Goal: Information Seeking & Learning: Find specific fact

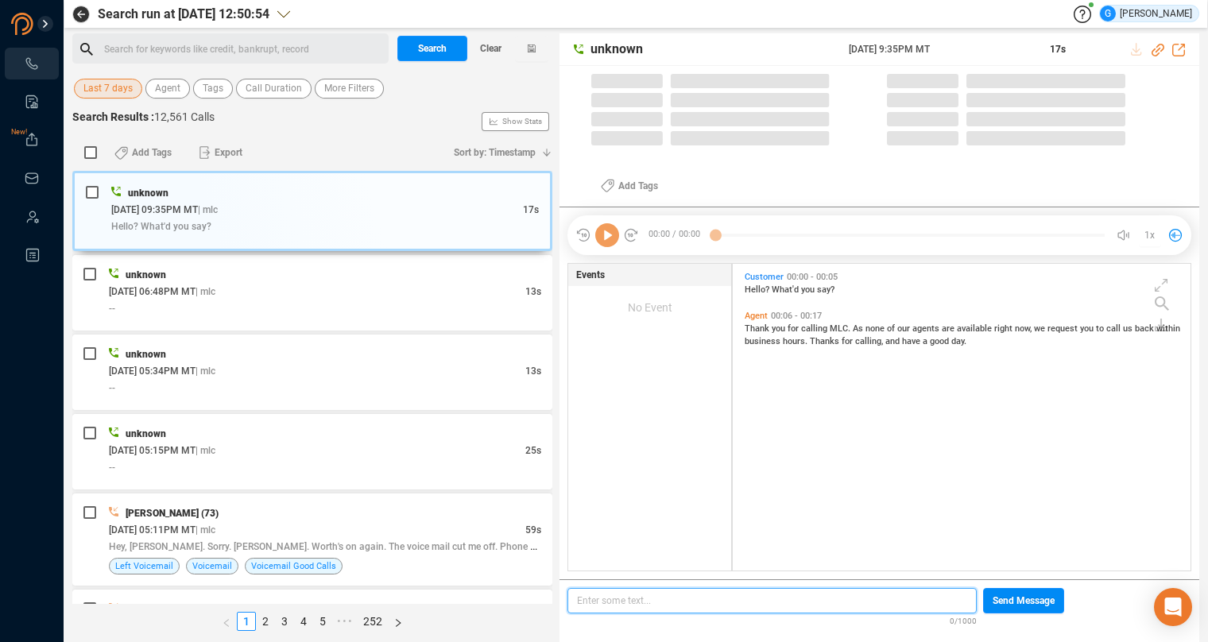
scroll to position [294, 444]
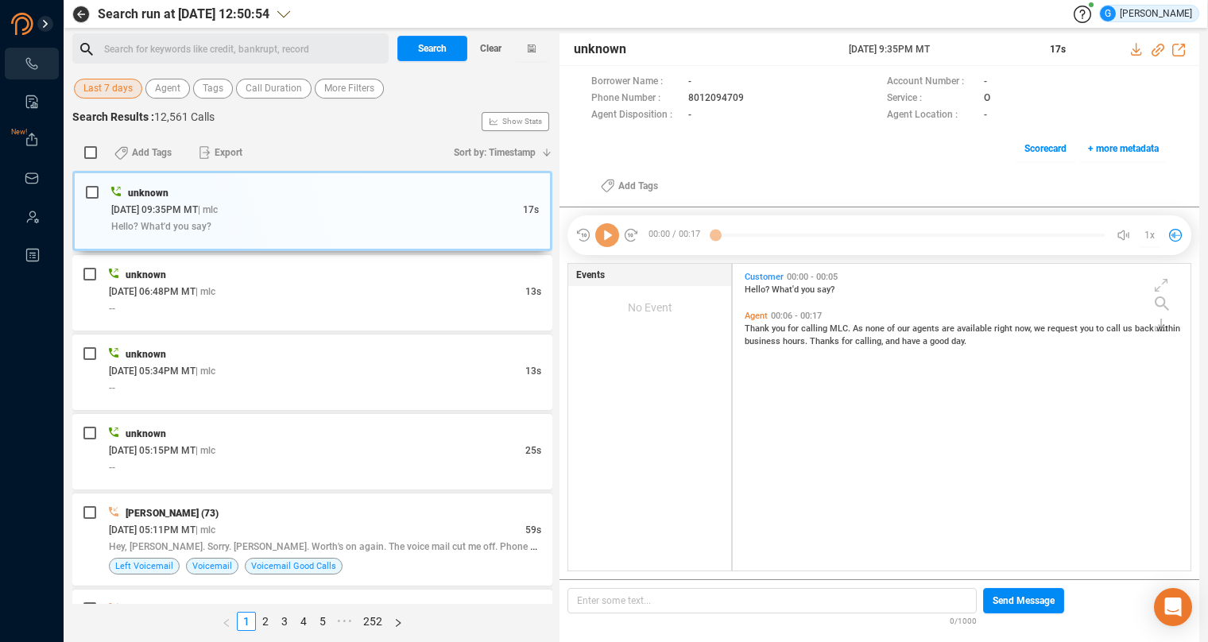
click at [119, 91] on span "Last 7 days" at bounding box center [107, 89] width 49 height 20
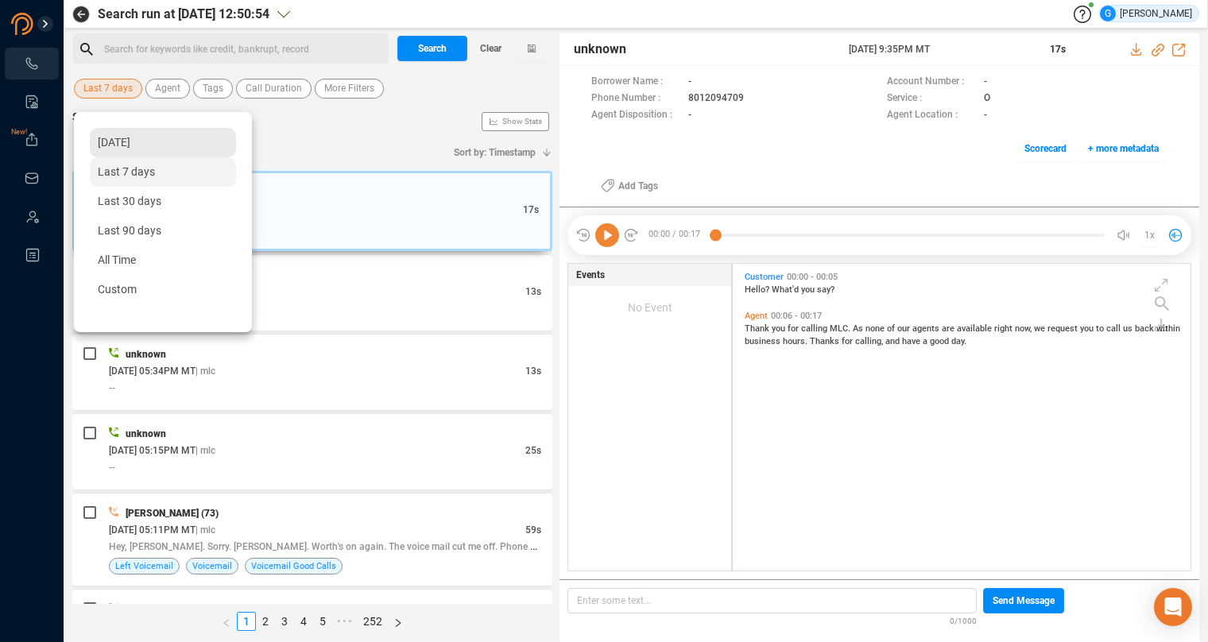
click at [130, 142] on span "[DATE]" at bounding box center [114, 142] width 33 height 13
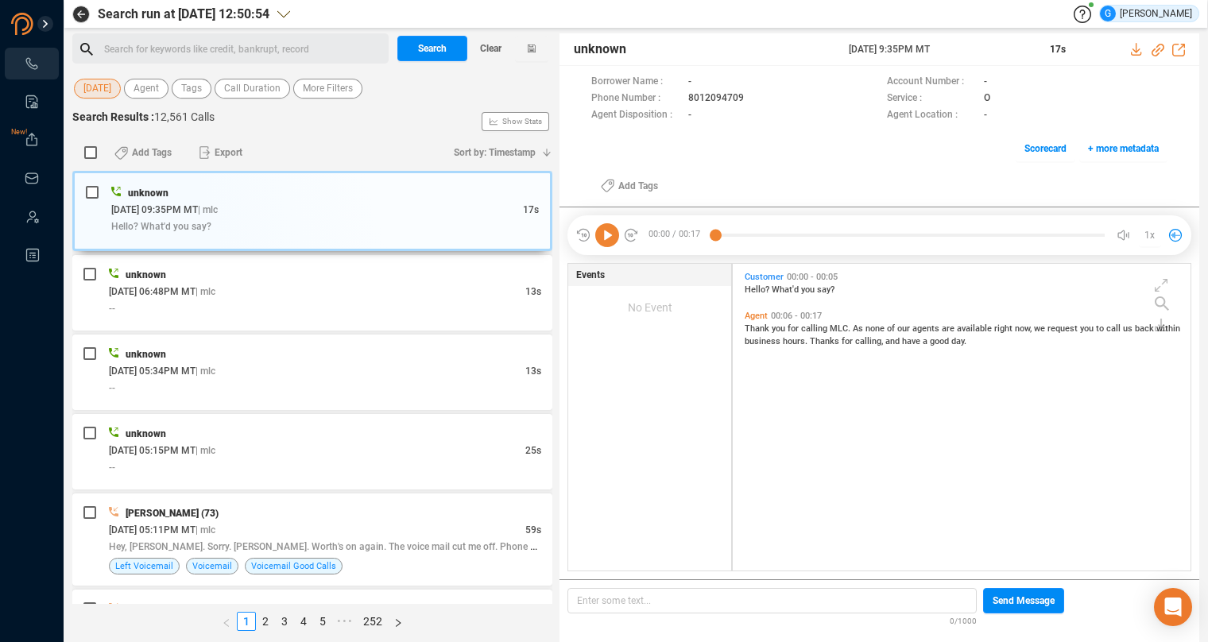
click at [111, 89] on span "[DATE]" at bounding box center [97, 89] width 28 height 20
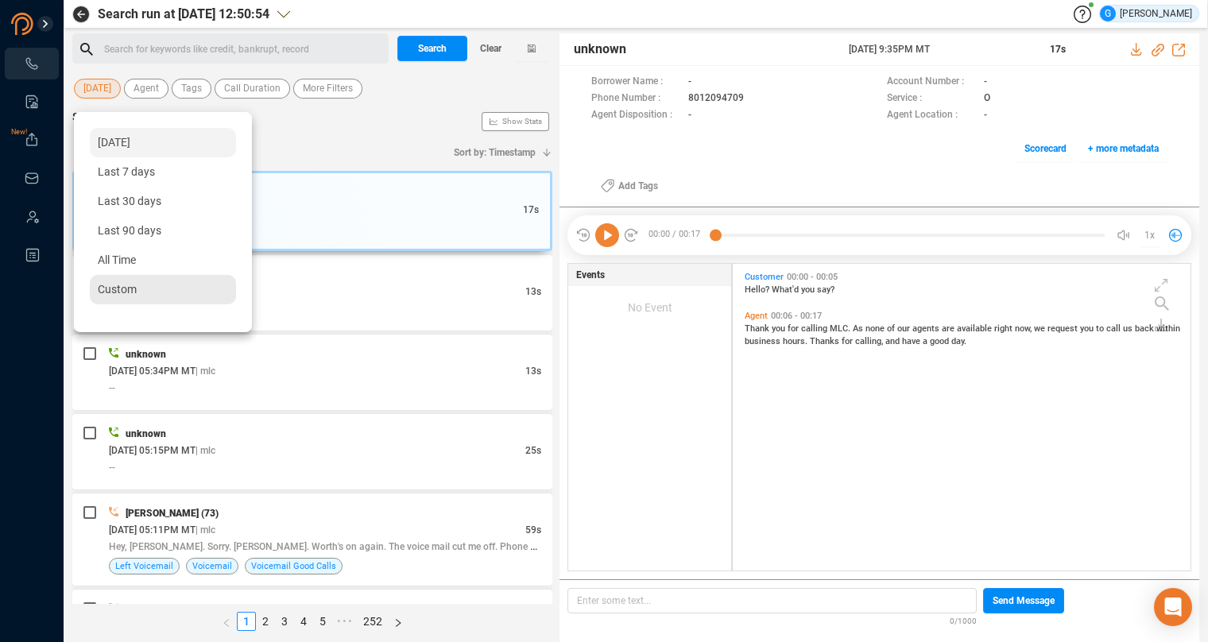
click at [145, 289] on div "Custom" at bounding box center [163, 289] width 146 height 29
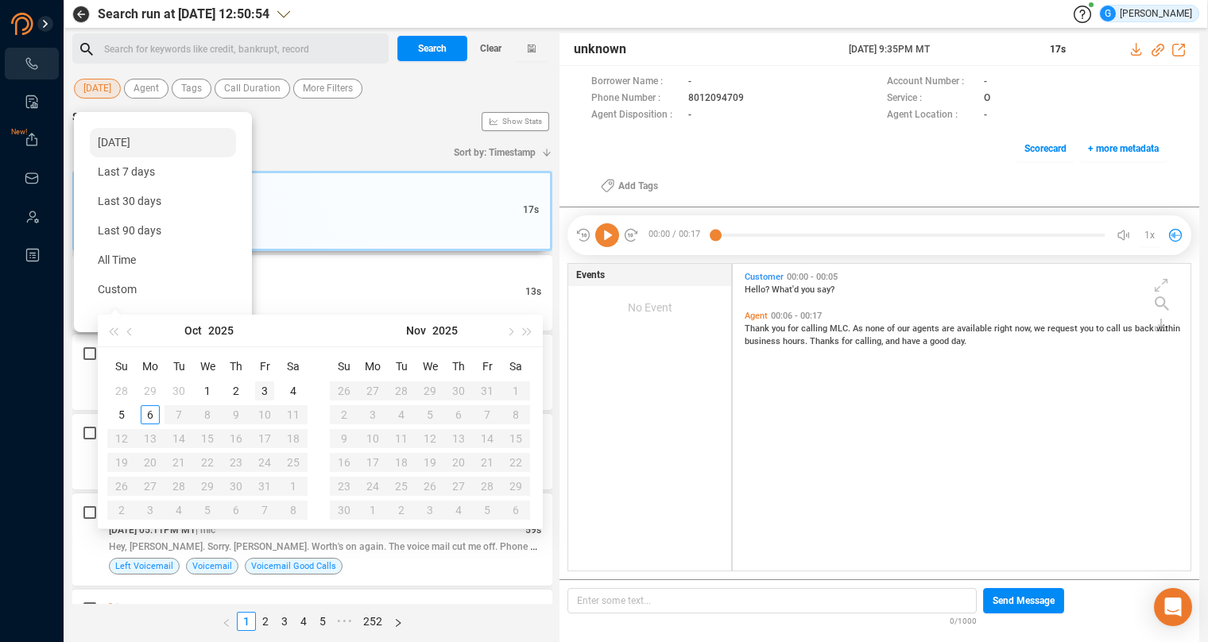
type input "[DATE]"
click at [265, 390] on div "3" at bounding box center [264, 390] width 19 height 19
click at [269, 389] on div "3" at bounding box center [264, 390] width 19 height 19
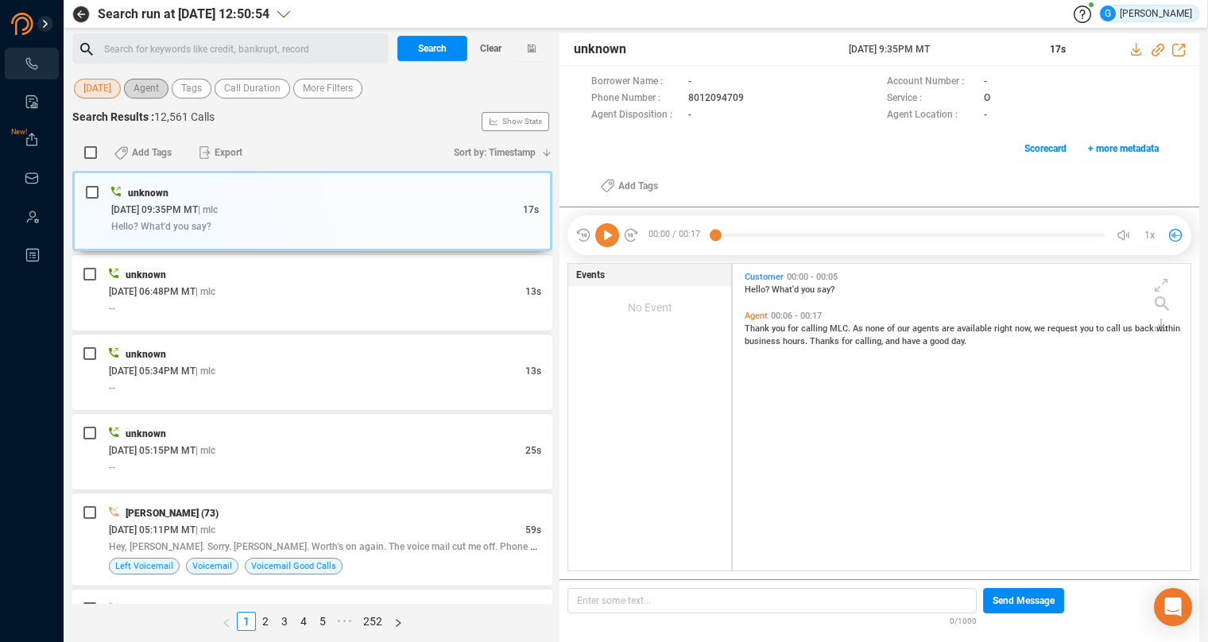
click at [153, 87] on span "Agent" at bounding box center [145, 89] width 25 height 20
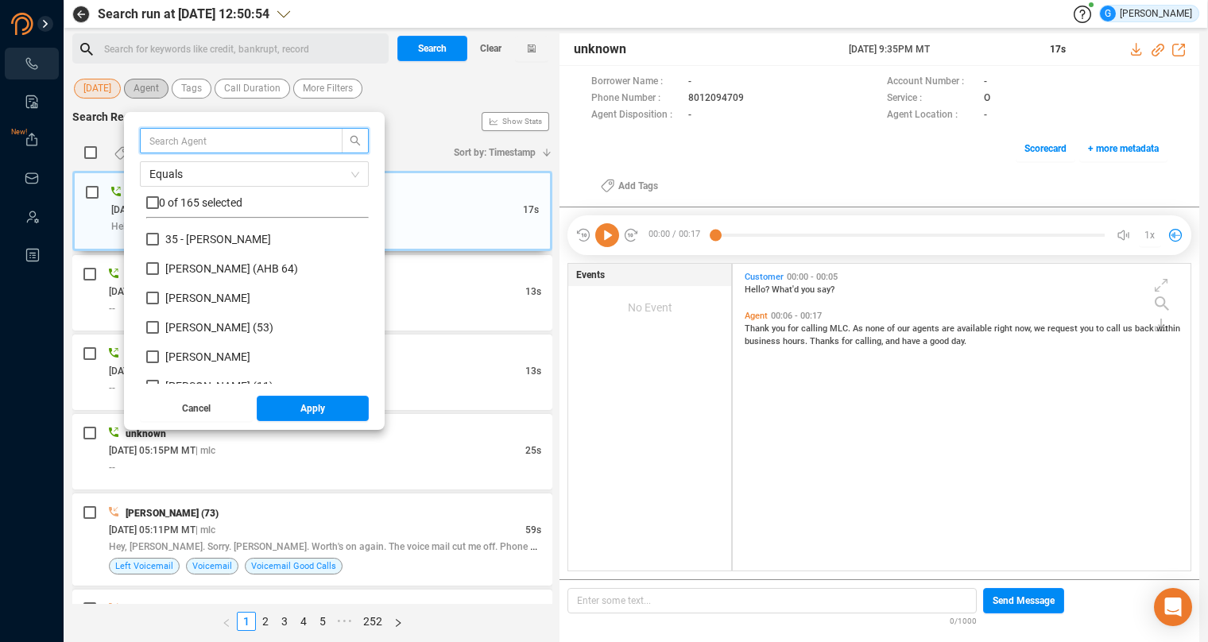
scroll to position [139, 209]
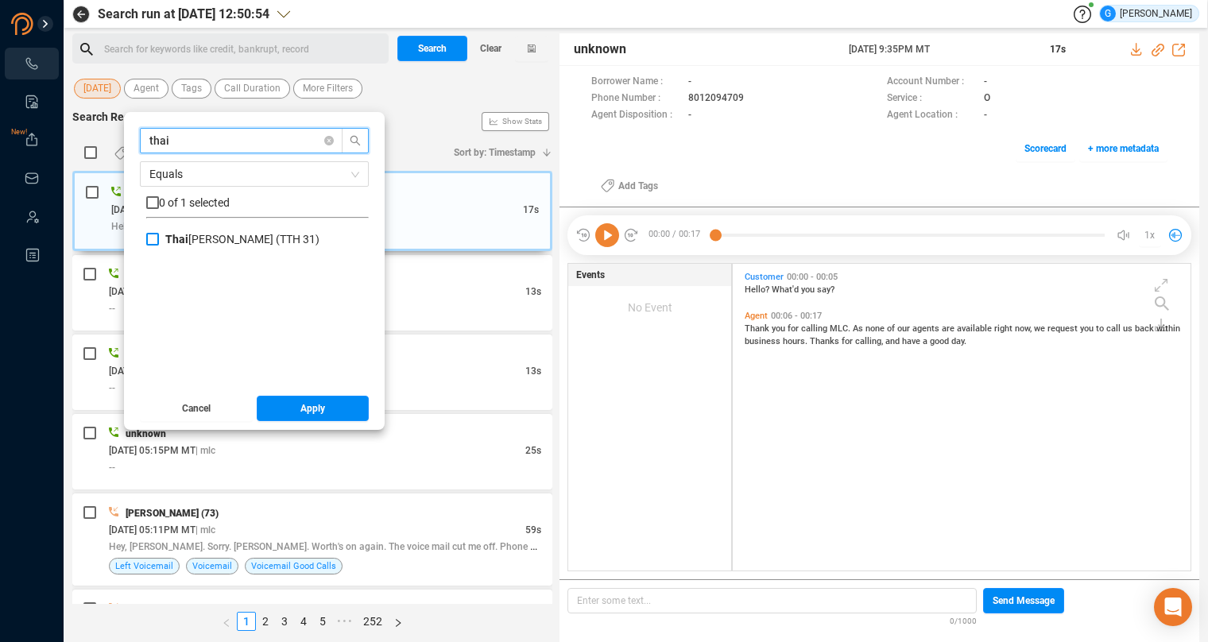
type input "thai"
click at [153, 240] on input "Thai [PERSON_NAME] (TTH 31)" at bounding box center [152, 239] width 13 height 13
checkbox input "true"
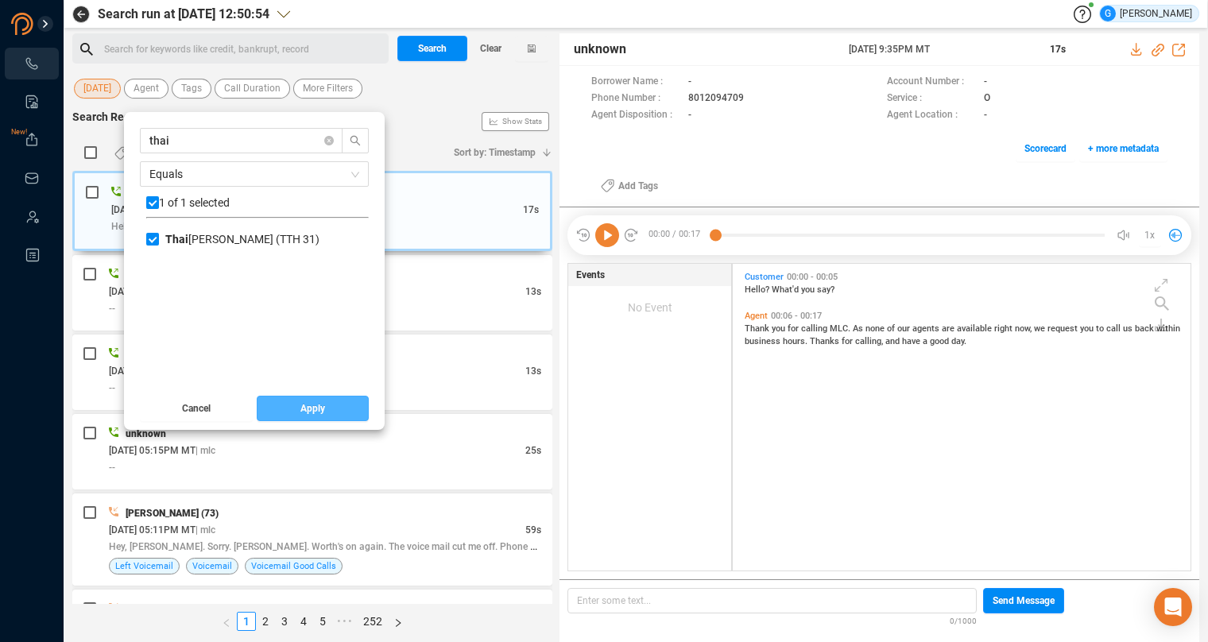
click at [284, 408] on button "Apply" at bounding box center [313, 408] width 113 height 25
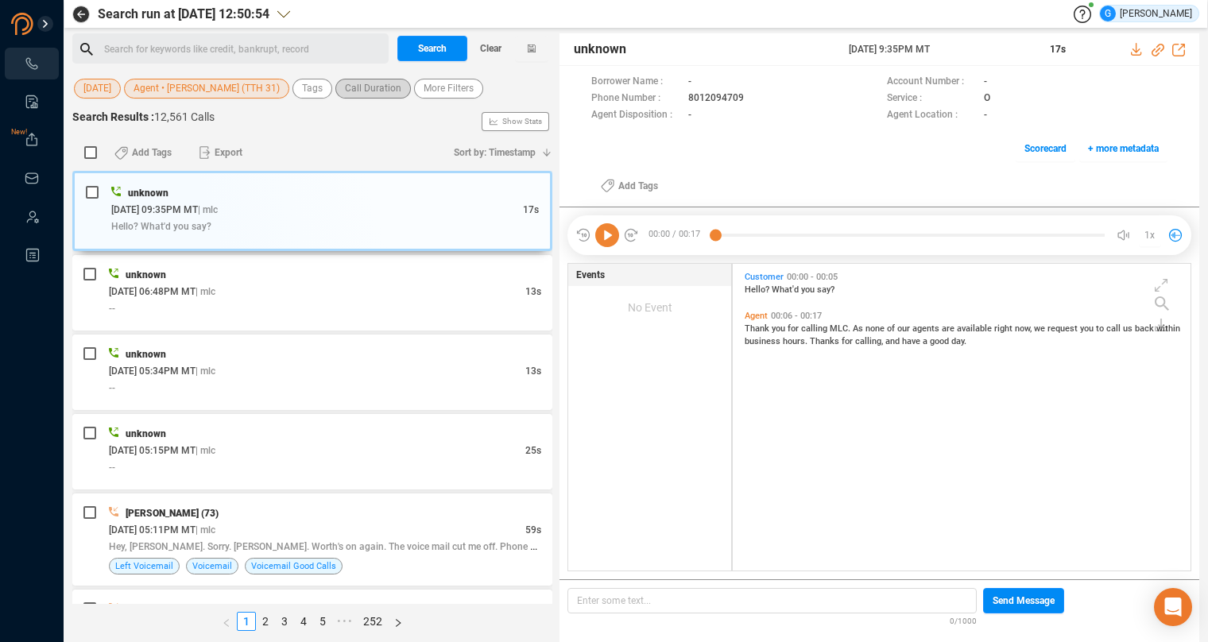
click at [350, 87] on span "Call Duration" at bounding box center [373, 89] width 56 height 20
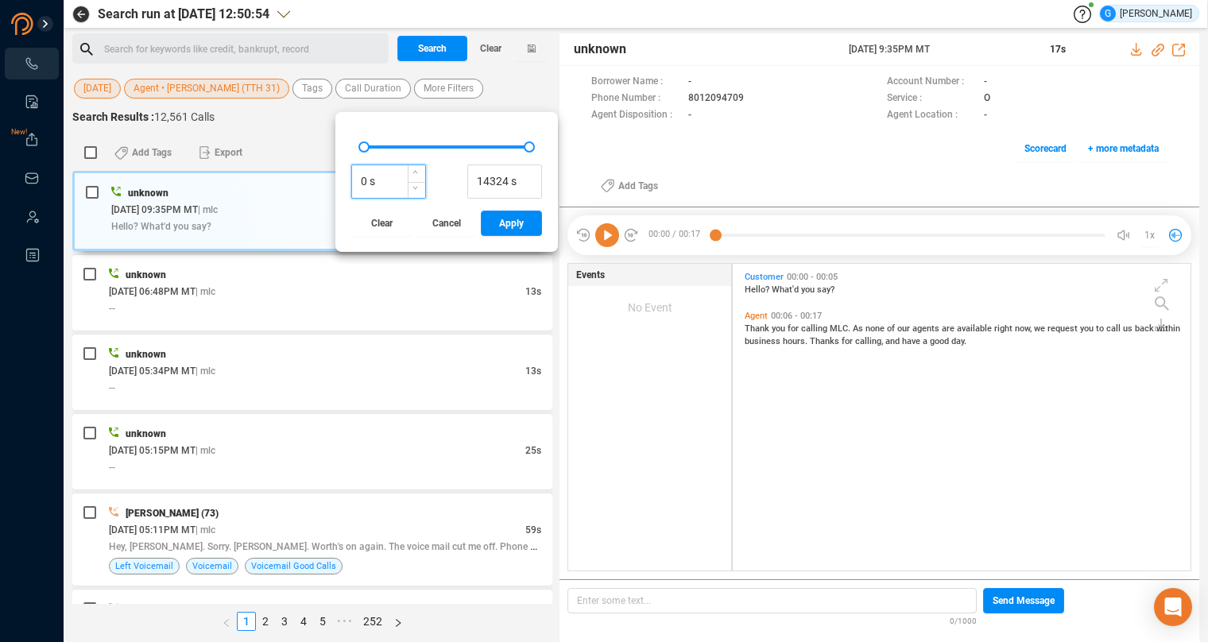
drag, startPoint x: 346, startPoint y: 180, endPoint x: 334, endPoint y: 180, distance: 11.9
click at [352, 180] on input "0 s" at bounding box center [388, 182] width 73 height 24
type input "350 s"
drag, startPoint x: 524, startPoint y: 230, endPoint x: 522, endPoint y: 207, distance: 22.4
click at [526, 227] on div "350 s 14324 s Clear Cancel Apply" at bounding box center [446, 182] width 222 height 140
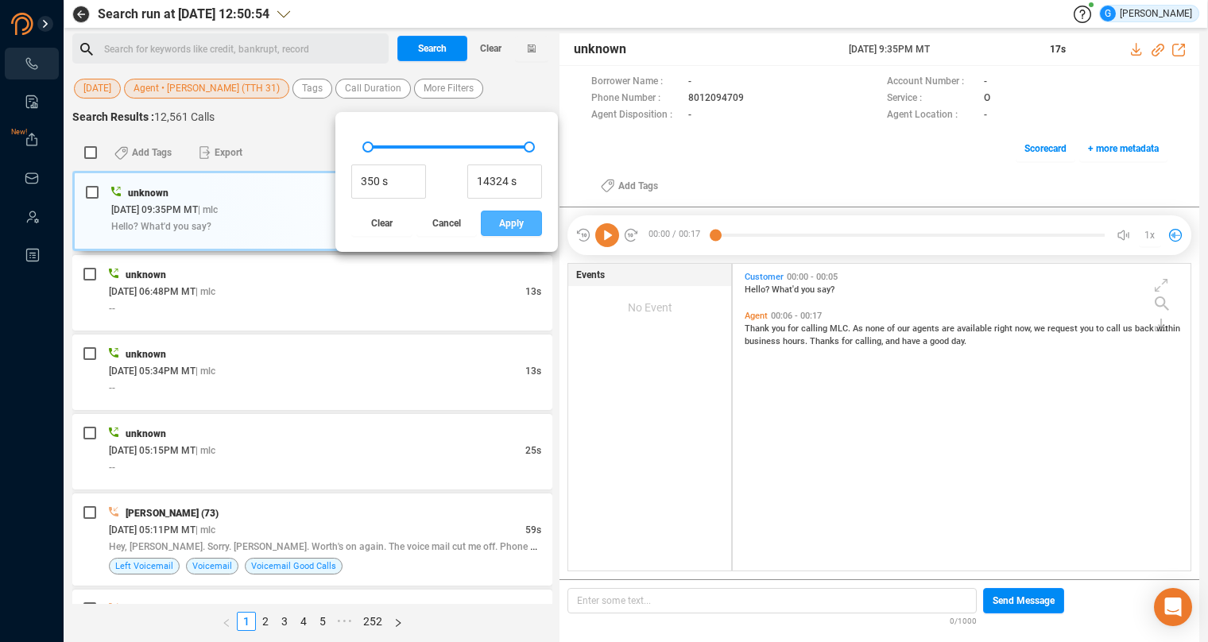
click at [513, 230] on button "Apply" at bounding box center [511, 223] width 61 height 25
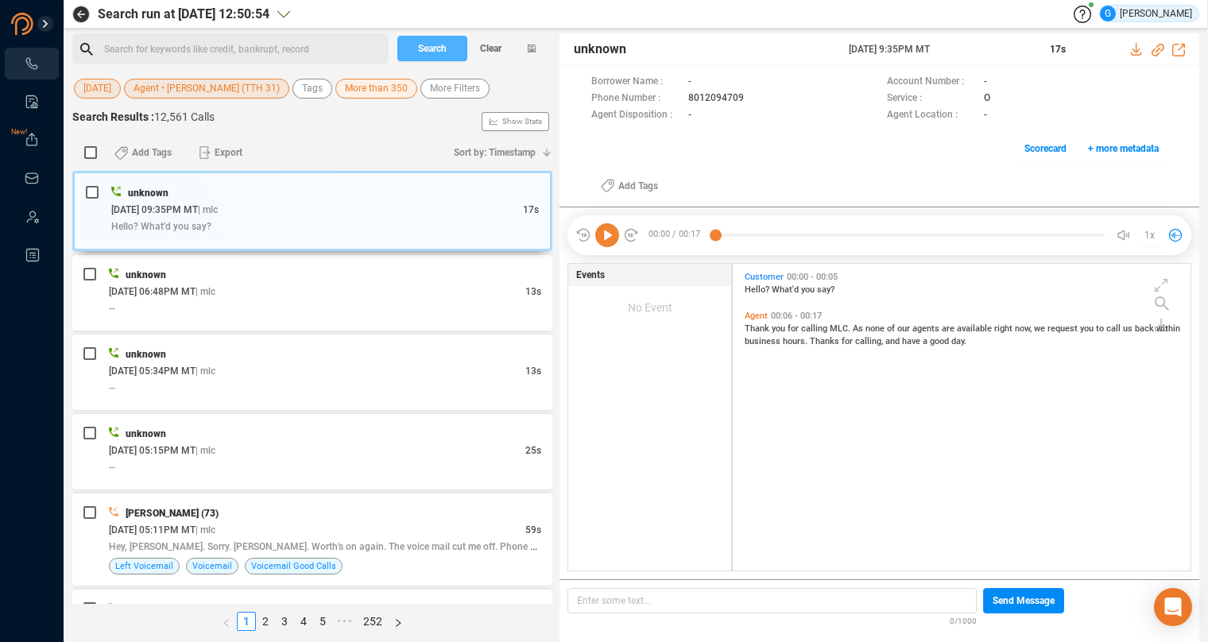
click at [450, 47] on button "Search" at bounding box center [432, 48] width 70 height 25
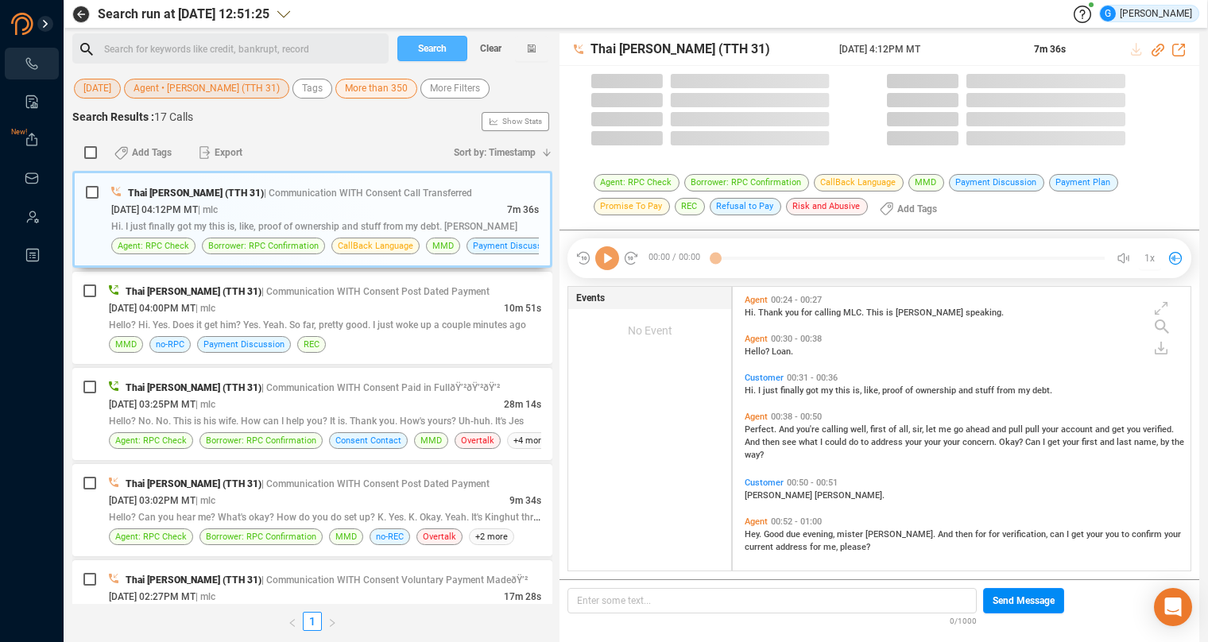
scroll to position [271, 444]
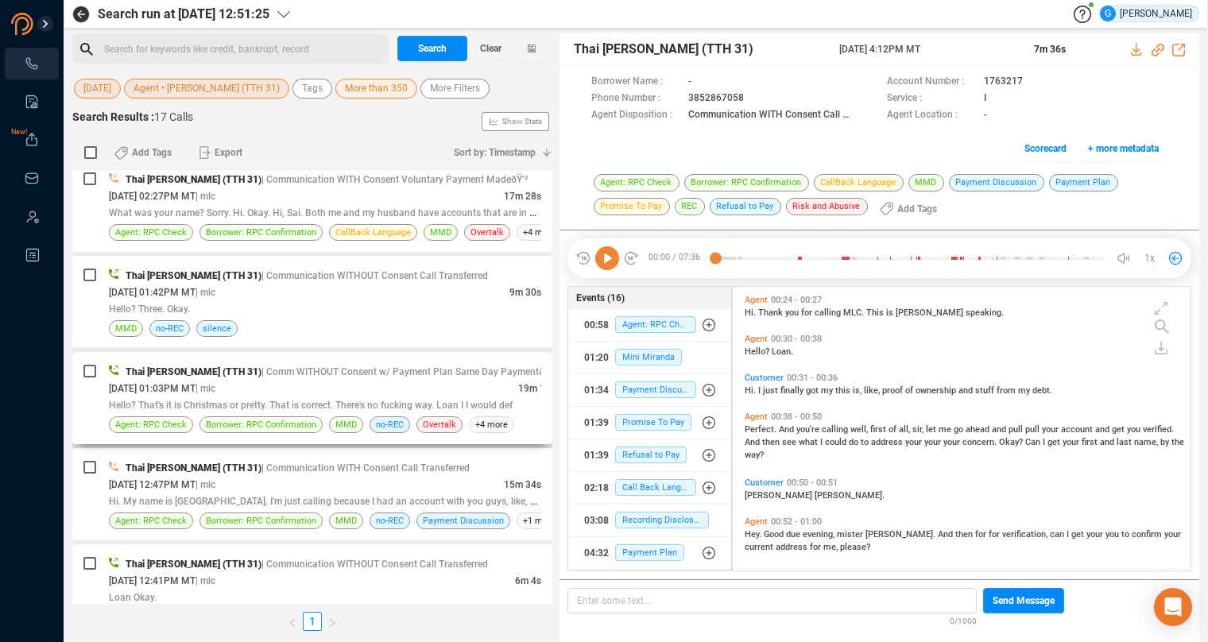
click at [453, 385] on div "[DATE] 01:03PM MT | mlc" at bounding box center [313, 388] width 409 height 17
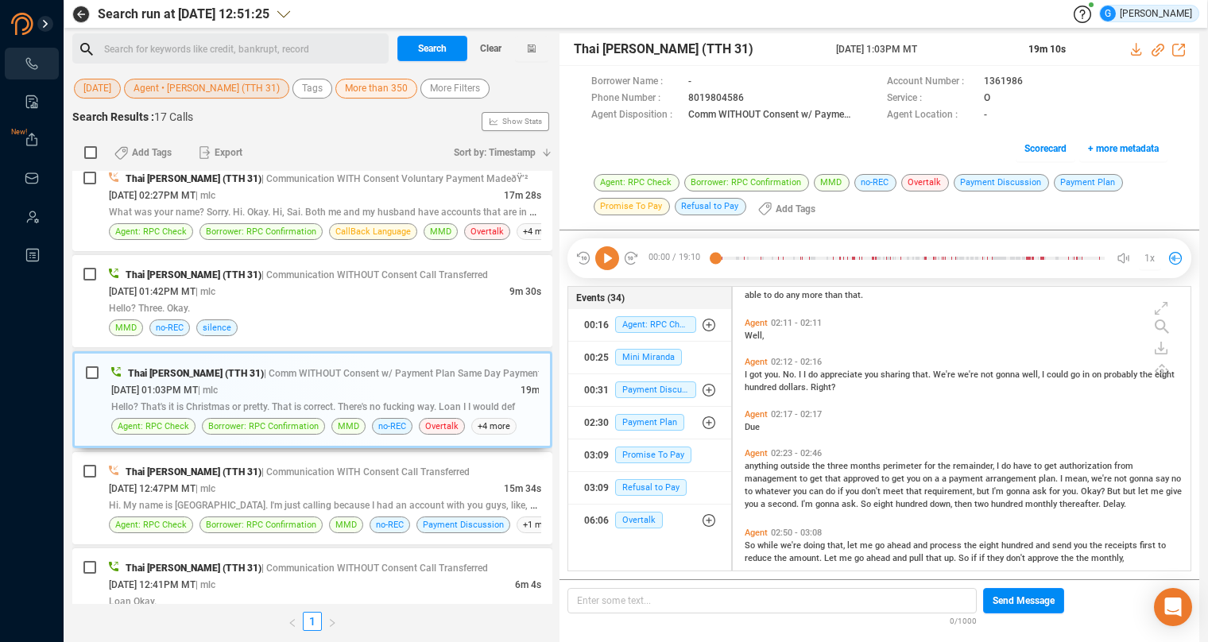
scroll to position [880, 0]
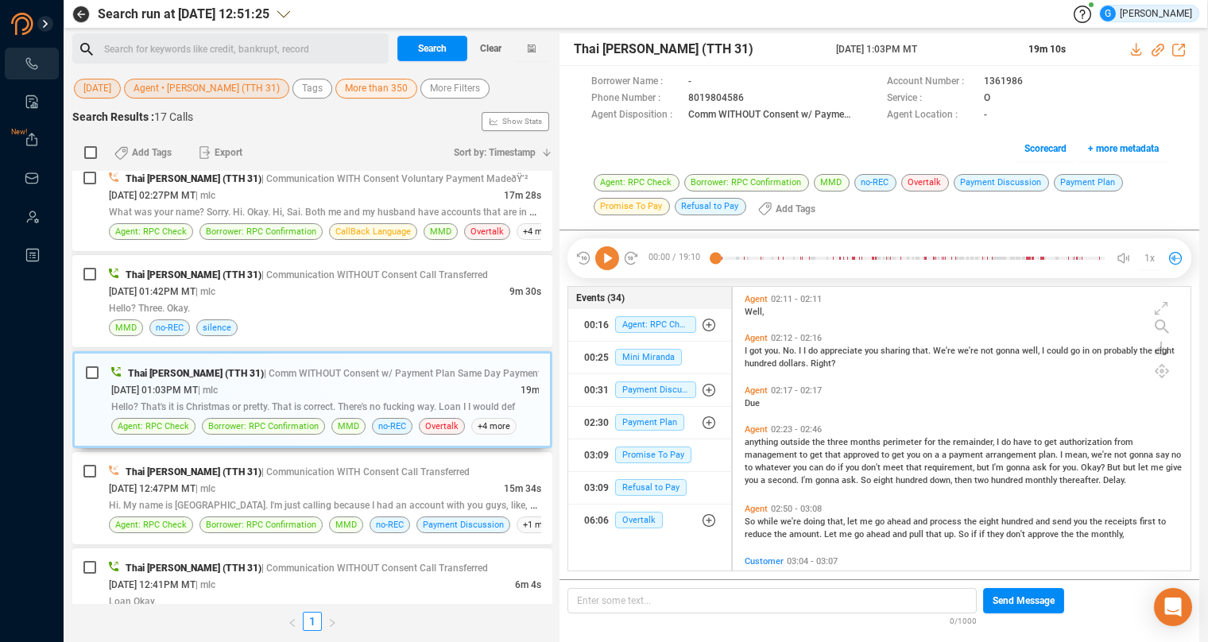
click at [752, 441] on span "anything" at bounding box center [762, 442] width 36 height 10
click at [604, 253] on icon at bounding box center [607, 258] width 24 height 24
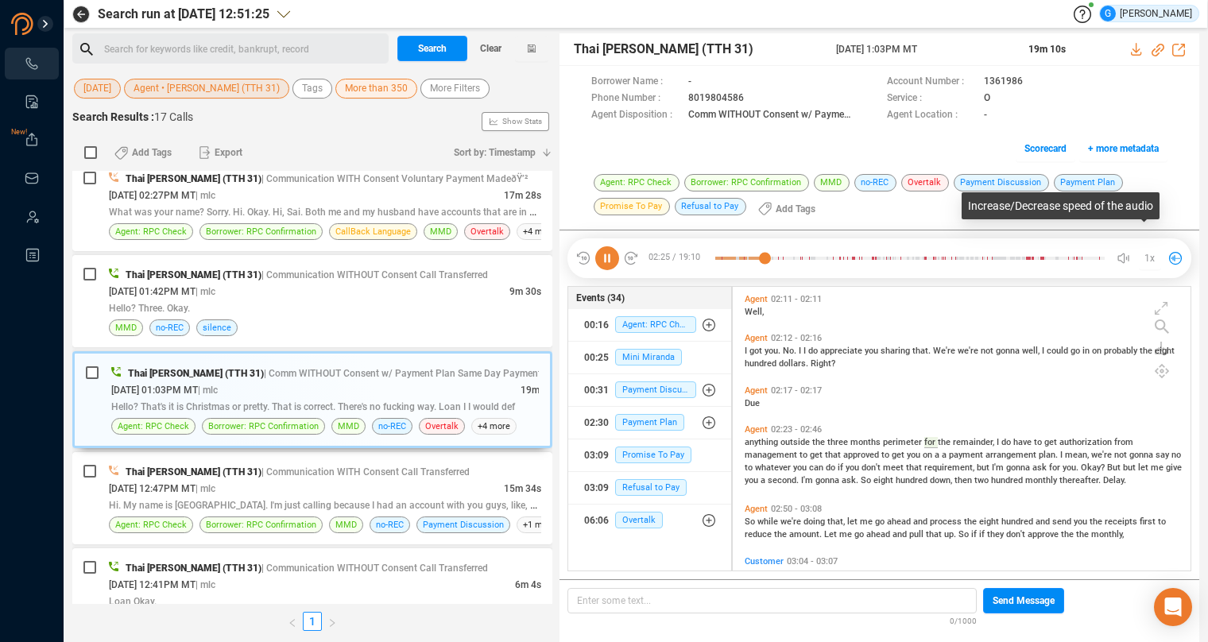
click at [1154, 259] on span "1x" at bounding box center [1149, 258] width 10 height 25
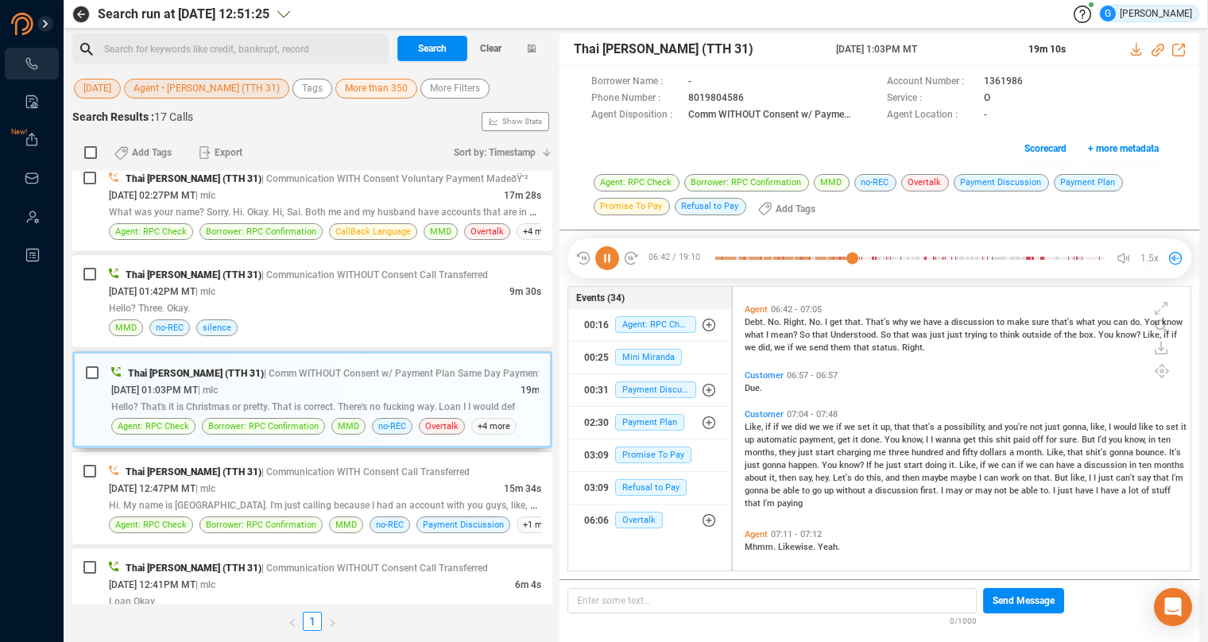
scroll to position [2482, 0]
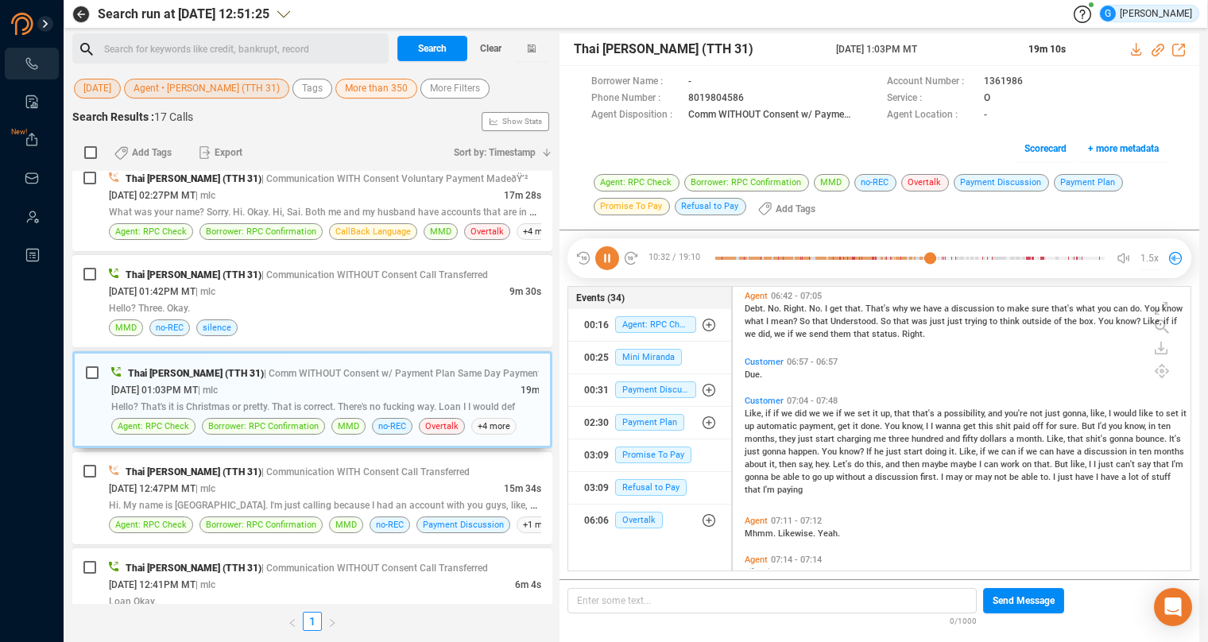
click at [607, 257] on icon at bounding box center [607, 258] width 24 height 24
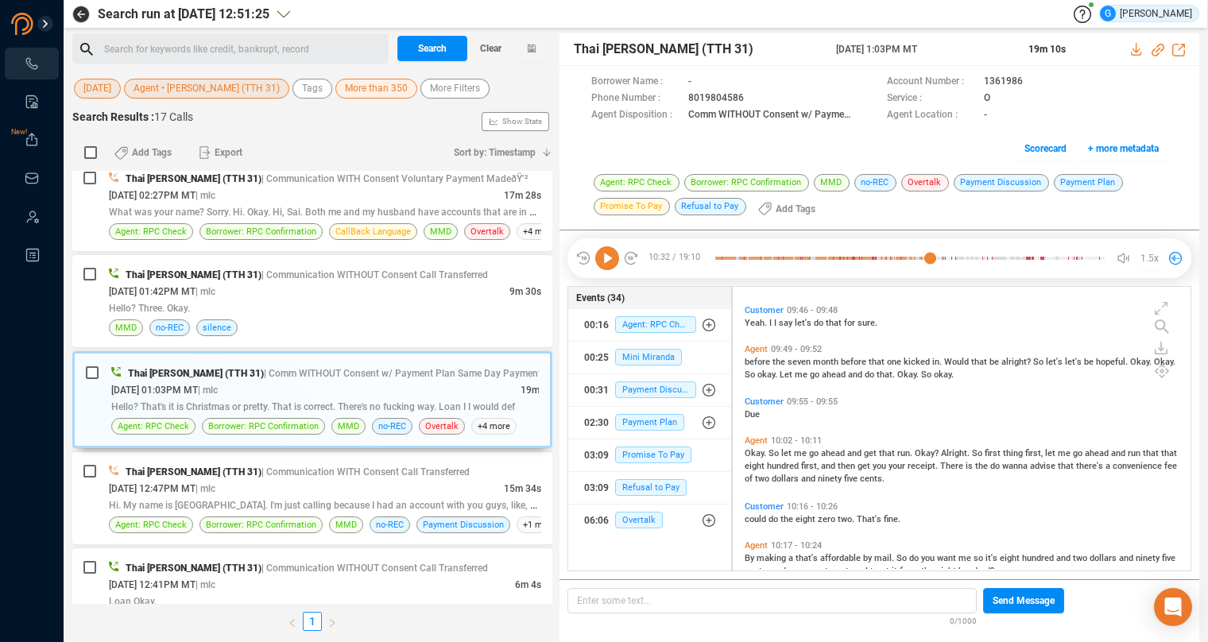
scroll to position [3844, 0]
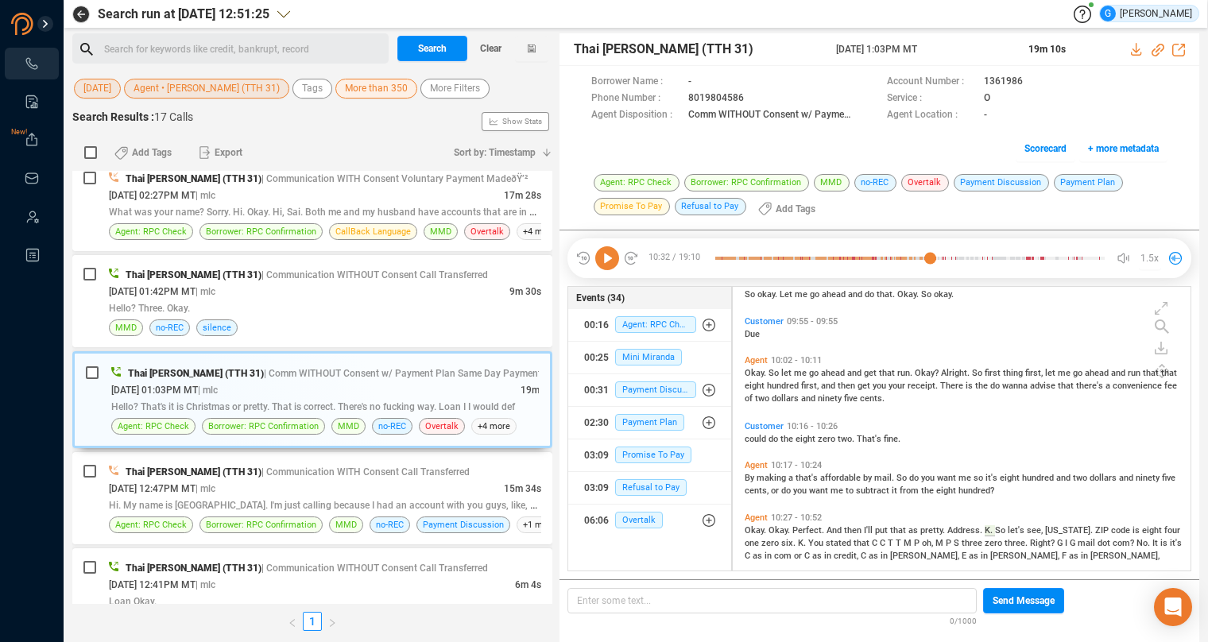
click at [783, 440] on span "the" at bounding box center [787, 439] width 15 height 10
click at [609, 247] on icon at bounding box center [607, 258] width 24 height 24
click at [749, 434] on span "could" at bounding box center [756, 439] width 24 height 10
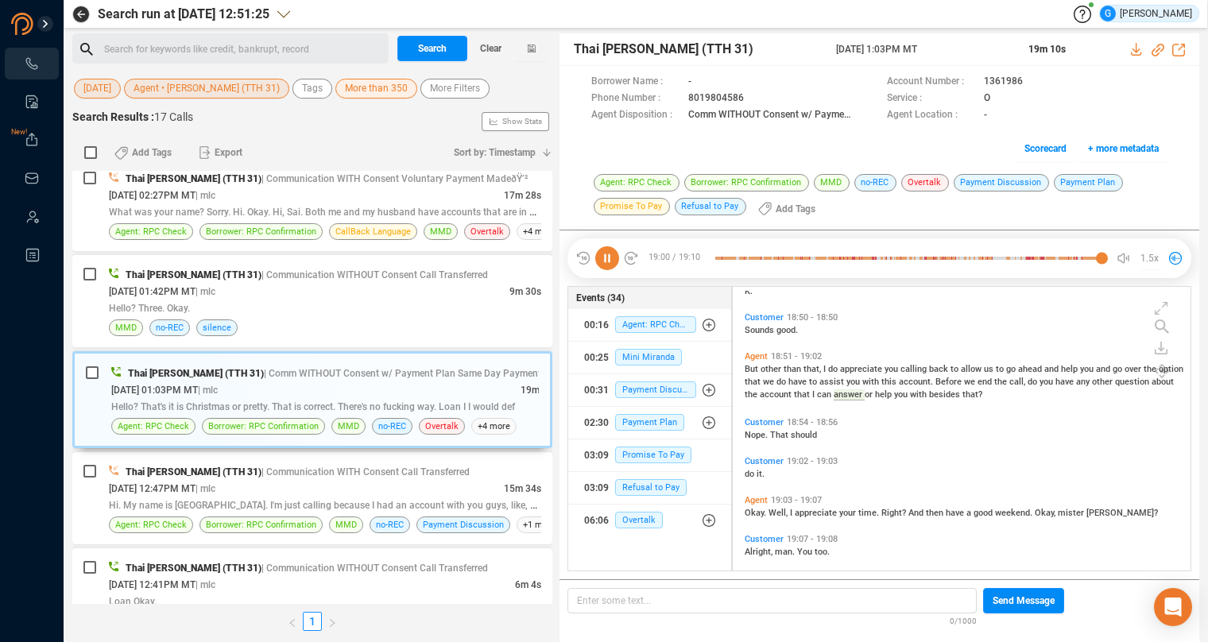
scroll to position [6849, 0]
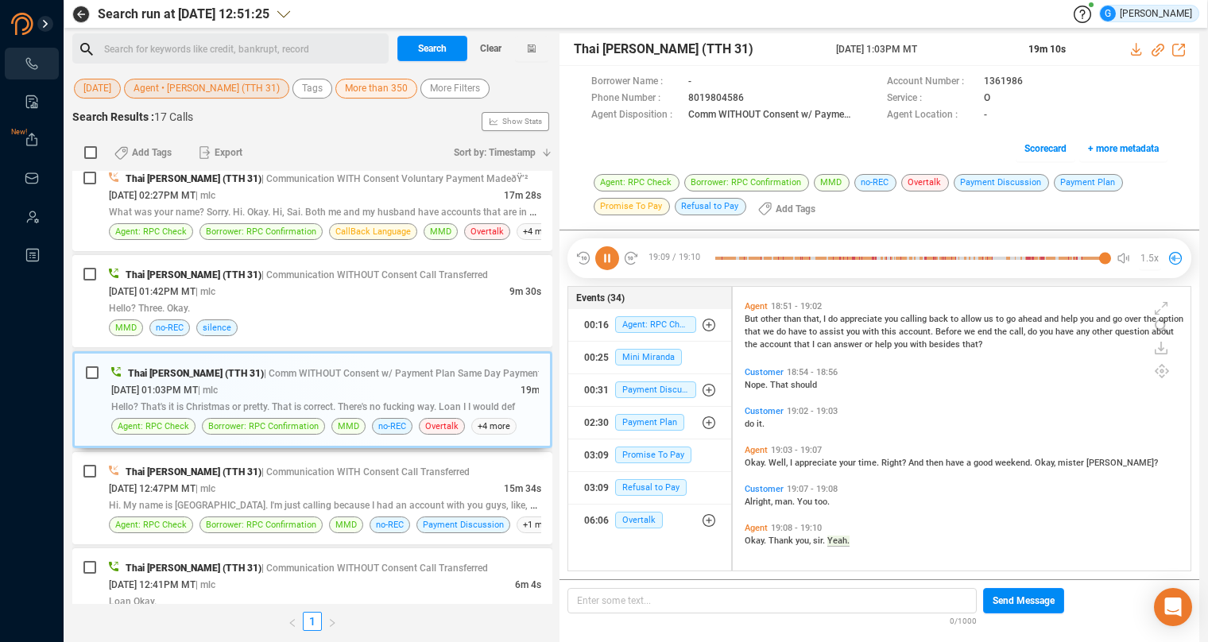
click at [605, 259] on icon at bounding box center [607, 258] width 24 height 24
